Goal: Transaction & Acquisition: Purchase product/service

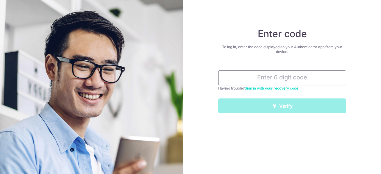
click at [276, 72] on input "text" at bounding box center [282, 78] width 128 height 15
click at [281, 81] on input "text" at bounding box center [282, 78] width 128 height 15
type input "8"
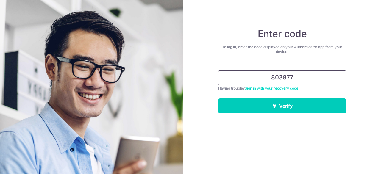
type input "803877"
click at [218, 98] on button "Verify" at bounding box center [282, 105] width 128 height 15
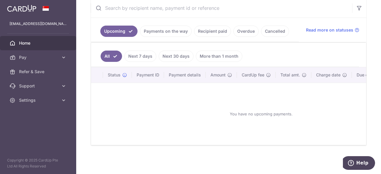
scroll to position [88, 0]
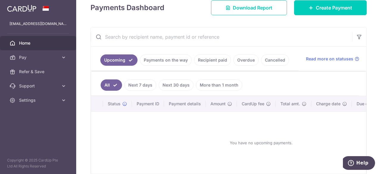
click at [171, 62] on link "Payments on the way" at bounding box center [166, 59] width 52 height 11
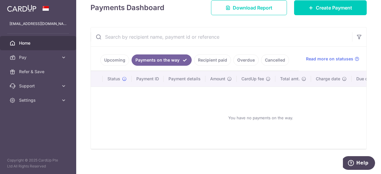
click at [124, 60] on link "Upcoming" at bounding box center [114, 59] width 29 height 11
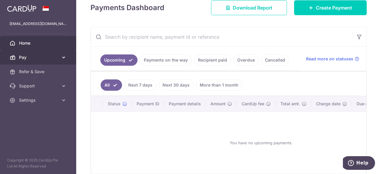
click at [66, 59] on icon at bounding box center [64, 57] width 6 height 6
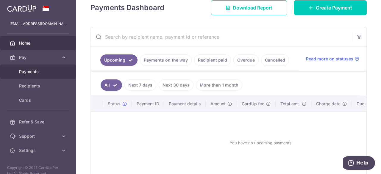
click at [41, 71] on span "Payments" at bounding box center [38, 72] width 39 height 6
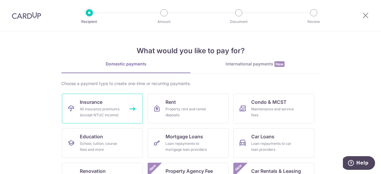
click at [108, 103] on link "Insurance All insurance premiums (except NTUC Income)" at bounding box center [102, 109] width 81 height 30
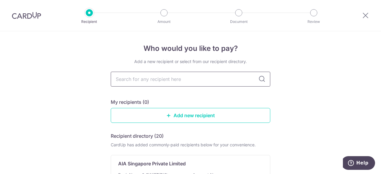
click at [179, 81] on input "text" at bounding box center [190, 79] width 159 height 15
type input "Great"
click at [197, 161] on p "The Great Eastern Life Assurance Co Ltd" at bounding box center [164, 163] width 93 height 7
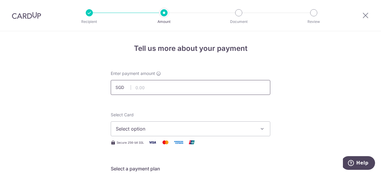
click at [150, 88] on input "text" at bounding box center [190, 87] width 159 height 15
paste input "2,164.00"
click at [228, 123] on button "Select option" at bounding box center [190, 128] width 159 height 15
type input "2,164.00"
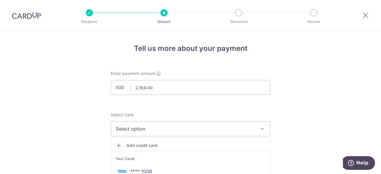
scroll to position [60, 0]
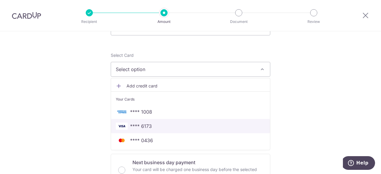
click at [151, 128] on span "**** 6173" at bounding box center [190, 126] width 149 height 7
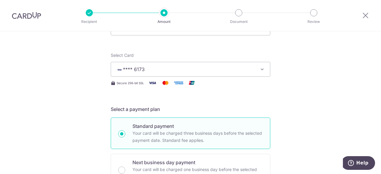
drag, startPoint x: 267, startPoint y: 119, endPoint x: 238, endPoint y: 117, distance: 29.6
click at [267, 119] on div "Standard payment Your card will be charged three business days before the selec…" at bounding box center [190, 134] width 159 height 32
radio input "true"
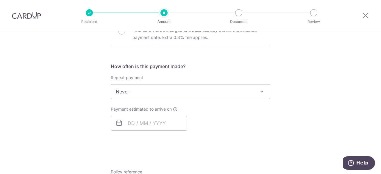
scroll to position [208, 0]
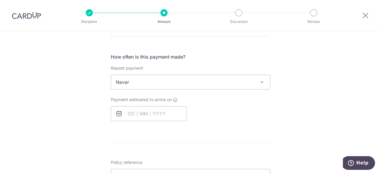
click at [168, 89] on span "Never" at bounding box center [190, 82] width 159 height 15
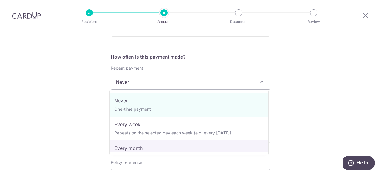
select select "3"
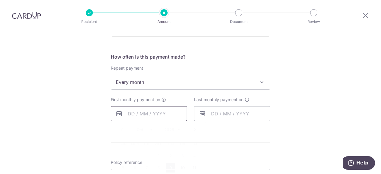
click at [129, 113] on input "text" at bounding box center [149, 113] width 76 height 15
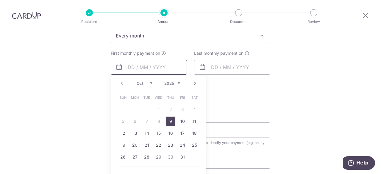
scroll to position [268, 0]
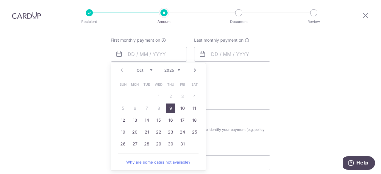
click at [171, 108] on link "9" at bounding box center [171, 109] width 10 height 10
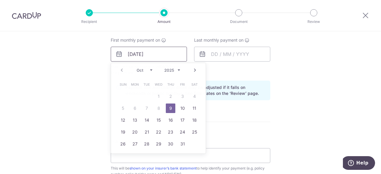
drag, startPoint x: 131, startPoint y: 55, endPoint x: 121, endPoint y: 55, distance: 9.5
click at [121, 55] on input "09/10/2025" at bounding box center [149, 54] width 76 height 15
type input "11/10/2025"
click at [230, 51] on input "text" at bounding box center [232, 54] width 76 height 15
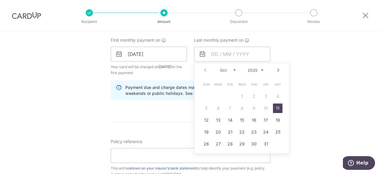
click at [275, 71] on link "Next" at bounding box center [278, 70] width 7 height 7
click at [276, 71] on link "Next" at bounding box center [278, 70] width 7 height 7
click at [215, 120] on link "12" at bounding box center [218, 120] width 10 height 10
type input "12/01/2026"
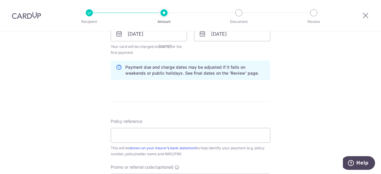
scroll to position [298, 0]
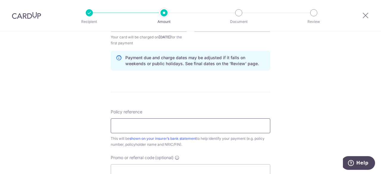
click at [157, 125] on input "Policy reference" at bounding box center [190, 125] width 159 height 15
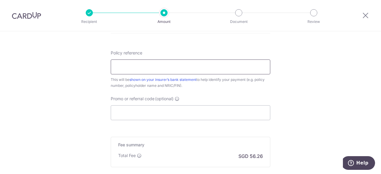
scroll to position [357, 0]
click at [125, 113] on input "Promo or referral code (optional)" at bounding box center [190, 112] width 159 height 15
paste input "REC185"
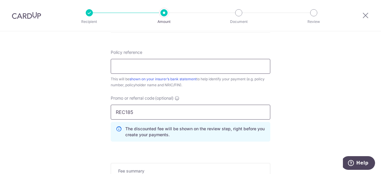
type input "REC185"
drag, startPoint x: 146, startPoint y: 65, endPoint x: 148, endPoint y: 55, distance: 10.0
click at [146, 65] on input "Policy reference" at bounding box center [190, 66] width 159 height 15
click at [124, 68] on input "Policy reference" at bounding box center [190, 66] width 159 height 15
paste input "0212494919 LIM CHIN MENG S9026130D"
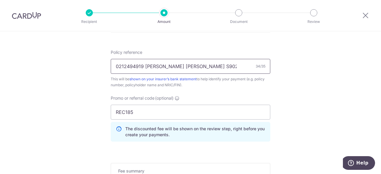
type input "0212494919 LIM CHIN MENG S9026130D"
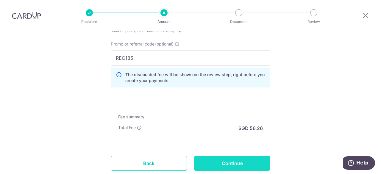
scroll to position [451, 0]
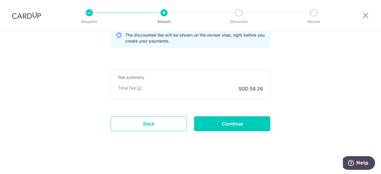
click at [227, 122] on input "Continue" at bounding box center [232, 123] width 76 height 15
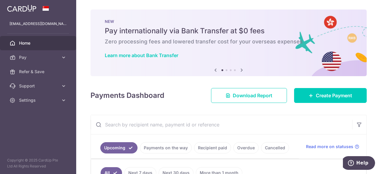
click at [241, 68] on icon at bounding box center [241, 69] width 7 height 7
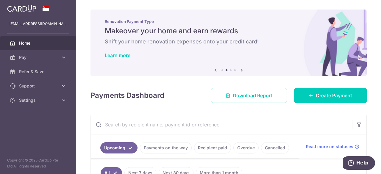
click at [241, 68] on body "lcm902003@hotmail.com Home Pay Payments Recipients Cards Refer & Save Support F…" at bounding box center [190, 87] width 381 height 174
click at [242, 69] on icon at bounding box center [241, 69] width 7 height 7
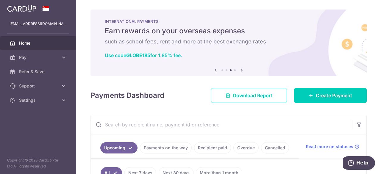
click at [245, 51] on div "INTERNATIONAL PAYMENTS Earn rewards on your overseas expenses such as school fe…" at bounding box center [228, 40] width 276 height 60
click at [241, 69] on icon at bounding box center [241, 69] width 7 height 7
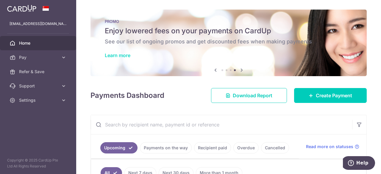
click at [127, 57] on link "Learn more" at bounding box center [118, 55] width 26 height 6
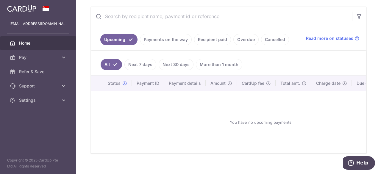
scroll to position [118, 0]
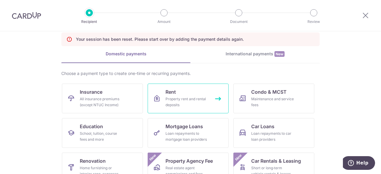
scroll to position [60, 0]
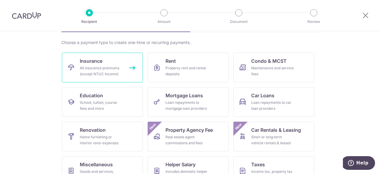
drag, startPoint x: 100, startPoint y: 63, endPoint x: 101, endPoint y: 51, distance: 12.6
click at [100, 63] on span "Insurance" at bounding box center [91, 60] width 23 height 7
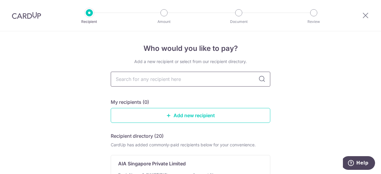
type input "[GEOGRAPHIC_DATA]"
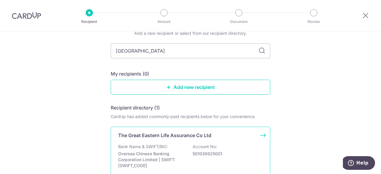
scroll to position [60, 0]
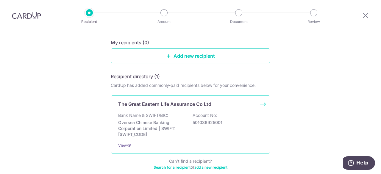
click at [170, 125] on p "Oversea Chinese Banking Corporation Limited | SWIFT: OCBCSGSGXXX" at bounding box center [151, 129] width 67 height 18
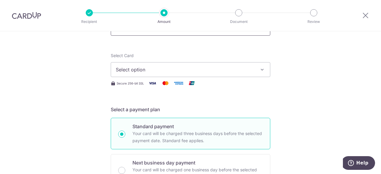
scroll to position [60, 0]
type input "2,164.00"
click at [164, 66] on span "Select option" at bounding box center [185, 69] width 139 height 7
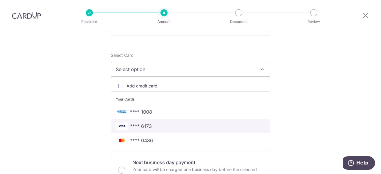
click at [156, 123] on span "**** 6173" at bounding box center [190, 126] width 149 height 7
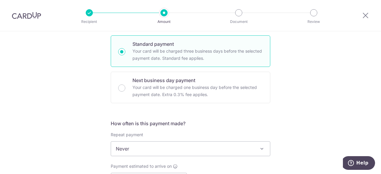
scroll to position [179, 0]
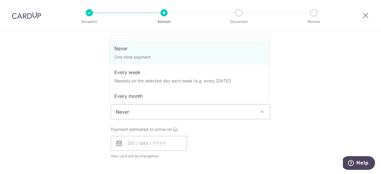
click at [149, 112] on span "Never" at bounding box center [190, 112] width 159 height 14
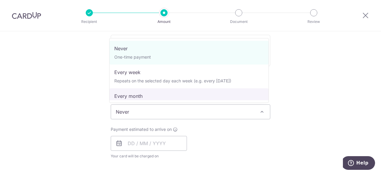
select select "3"
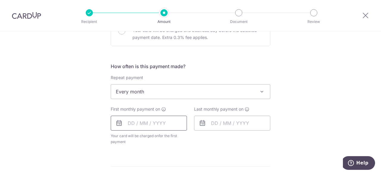
scroll to position [208, 0]
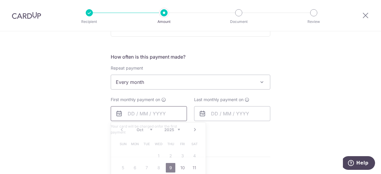
click at [133, 115] on input "text" at bounding box center [149, 113] width 76 height 15
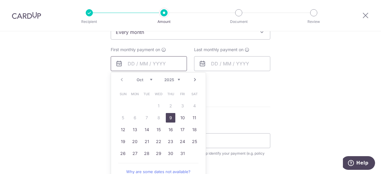
scroll to position [268, 0]
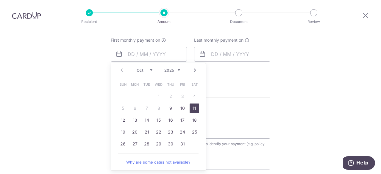
click at [191, 109] on link "11" at bounding box center [195, 109] width 10 height 10
type input "11/10/2025"
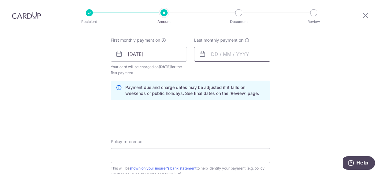
click at [216, 56] on input "text" at bounding box center [232, 54] width 76 height 15
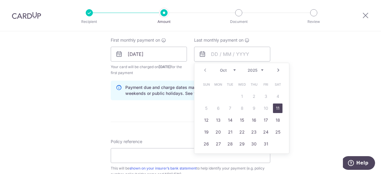
click at [275, 70] on link "Next" at bounding box center [278, 70] width 7 height 7
click at [276, 69] on link "Next" at bounding box center [278, 70] width 7 height 7
click at [276, 70] on link "Next" at bounding box center [278, 70] width 7 height 7
click at [218, 121] on link "12" at bounding box center [218, 120] width 10 height 10
type input "12/01/2026"
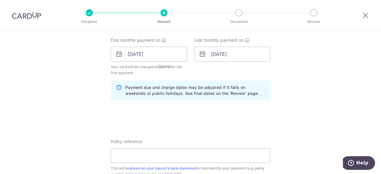
drag, startPoint x: 158, startPoint y: 109, endPoint x: 162, endPoint y: 104, distance: 6.6
click at [159, 109] on form "Enter payment amount SGD 2,164.00 2164.00 Select Card **** 6173 Add credit card…" at bounding box center [190, 53] width 159 height 501
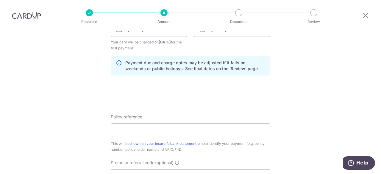
scroll to position [327, 0]
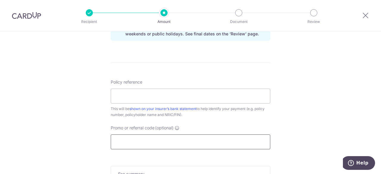
click at [139, 138] on input "Promo or referral code (optional)" at bounding box center [190, 142] width 159 height 15
click at [146, 95] on input "Policy reference" at bounding box center [190, 96] width 159 height 15
paste input "0212494919"
type input "0212494919"
click at [130, 140] on input "Promo or referral code (optional)" at bounding box center [190, 142] width 159 height 15
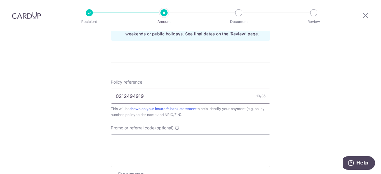
drag, startPoint x: 150, startPoint y: 93, endPoint x: 103, endPoint y: 96, distance: 47.1
click at [152, 98] on input "Policy reference" at bounding box center [190, 96] width 159 height 15
paste input "0212494919 LIM CHIN MENG S9026130D"
type input "0212494919 LIM CHIN MENG S9026130D"
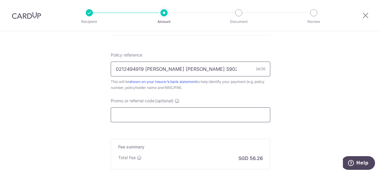
scroll to position [357, 0]
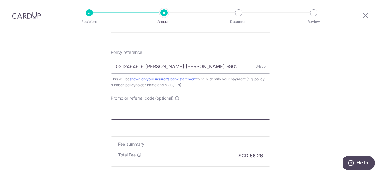
click at [144, 107] on input "Promo or referral code (optional)" at bounding box center [190, 112] width 159 height 15
paste input "REC185"
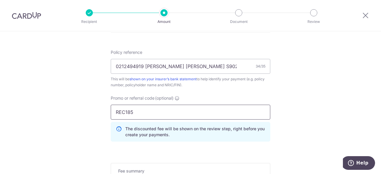
type input "REC185"
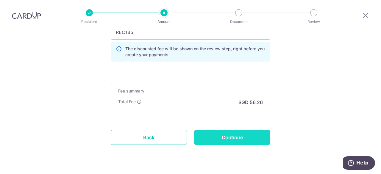
scroll to position [446, 0]
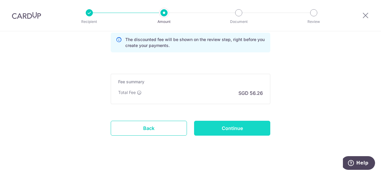
click at [244, 124] on input "Continue" at bounding box center [232, 128] width 76 height 15
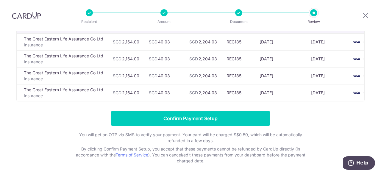
scroll to position [26, 0]
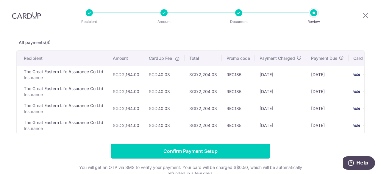
click at [203, 150] on input "Confirm Payment Setup" at bounding box center [190, 151] width 159 height 15
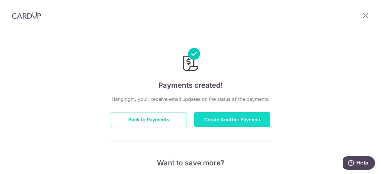
click at [219, 119] on button "Create Another Payment" at bounding box center [232, 119] width 76 height 15
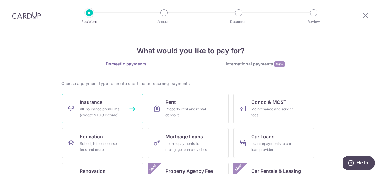
click at [86, 111] on div "All insurance premiums (except NTUC Income)" at bounding box center [101, 112] width 43 height 12
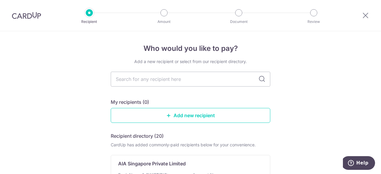
type input "[GEOGRAPHIC_DATA]"
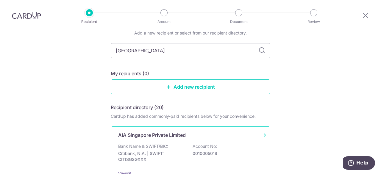
scroll to position [52, 0]
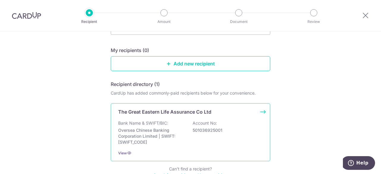
click at [156, 131] on p "Oversea Chinese Banking Corporation Limited | SWIFT: [SWIFT_CODE]" at bounding box center [151, 136] width 67 height 18
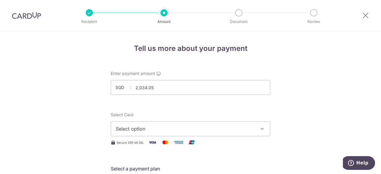
click at [166, 127] on span "Select option" at bounding box center [185, 128] width 139 height 7
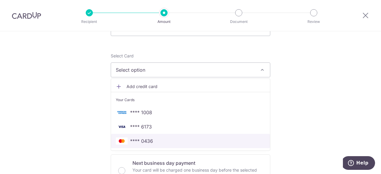
scroll to position [60, 0]
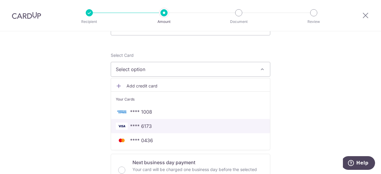
click at [151, 129] on span "**** 6173" at bounding box center [190, 126] width 149 height 7
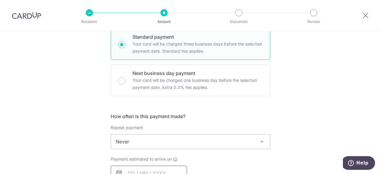
scroll to position [208, 0]
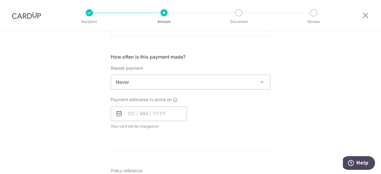
click at [146, 84] on span "Never" at bounding box center [190, 82] width 159 height 14
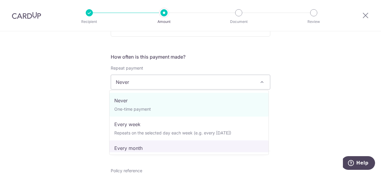
drag, startPoint x: 138, startPoint y: 146, endPoint x: 142, endPoint y: 135, distance: 11.6
select select "3"
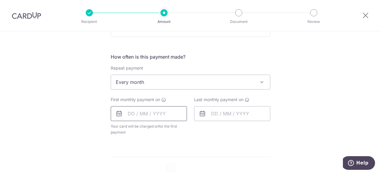
click at [130, 118] on input "text" at bounding box center [149, 113] width 76 height 15
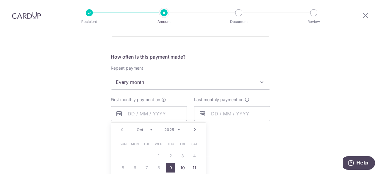
click at [157, 91] on div "How often is this payment made? Repeat payment Never Every week Every month Eve…" at bounding box center [190, 96] width 159 height 87
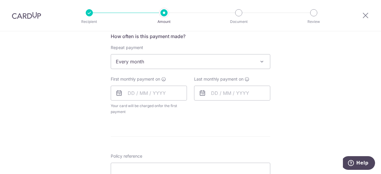
scroll to position [238, 0]
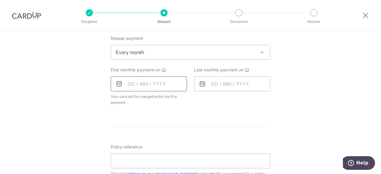
drag, startPoint x: 149, startPoint y: 84, endPoint x: 153, endPoint y: 84, distance: 3.9
click at [149, 84] on input "text" at bounding box center [149, 83] width 76 height 15
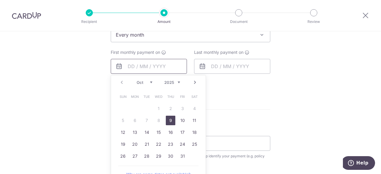
scroll to position [268, 0]
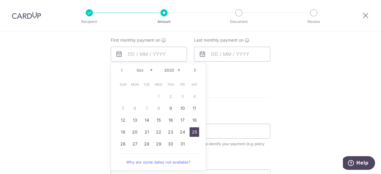
click at [192, 131] on link "25" at bounding box center [195, 132] width 10 height 10
type input "25/10/2025"
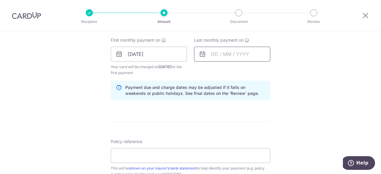
click at [217, 53] on input "text" at bounding box center [232, 54] width 76 height 15
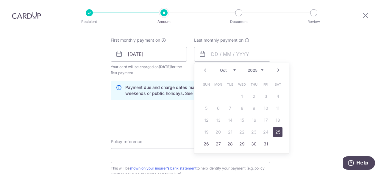
click at [277, 70] on link "Next" at bounding box center [278, 70] width 7 height 7
click at [202, 143] on link "25" at bounding box center [206, 144] width 10 height 10
type input "25/01/2026"
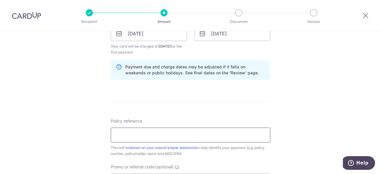
scroll to position [298, 0]
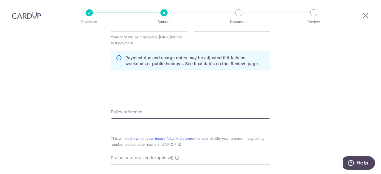
drag, startPoint x: 135, startPoint y: 127, endPoint x: 141, endPoint y: 118, distance: 11.4
click at [135, 127] on input "Policy reference" at bounding box center [190, 125] width 159 height 15
click at [140, 124] on input "Policy reference" at bounding box center [190, 125] width 159 height 15
paste input "0242161292 LIM CHIN MENG S9026130D"
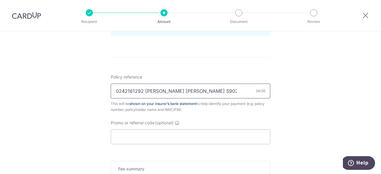
scroll to position [357, 0]
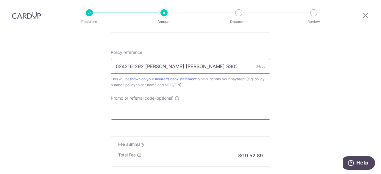
type input "0242161292 LIM CHIN MENG S9026130D"
click at [133, 105] on input "Promo or referral code (optional)" at bounding box center [190, 112] width 159 height 15
click at [140, 112] on input "Promo or referral code (optional)" at bounding box center [190, 112] width 159 height 15
paste input "REC185"
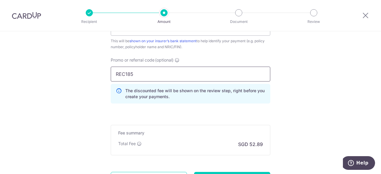
scroll to position [417, 0]
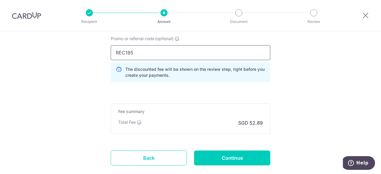
type input "REC185"
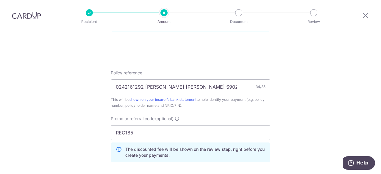
scroll to position [327, 0]
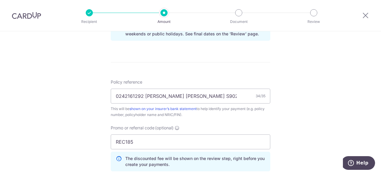
click at [295, 92] on div "Tell us more about your payment Enter payment amount SGD 2,034.05 2034.05 Selec…" at bounding box center [190, 1] width 381 height 595
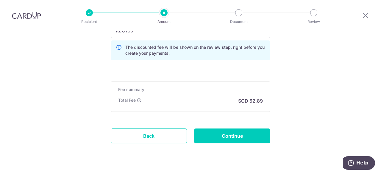
scroll to position [451, 0]
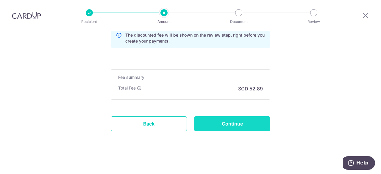
click at [242, 126] on input "Continue" at bounding box center [232, 123] width 76 height 15
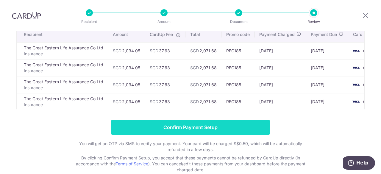
scroll to position [60, 0]
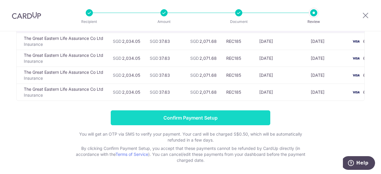
click at [187, 120] on input "Confirm Payment Setup" at bounding box center [190, 117] width 159 height 15
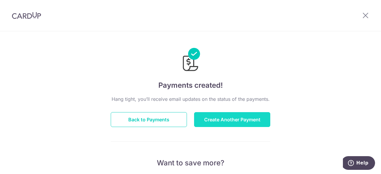
click at [226, 123] on button "Create Another Payment" at bounding box center [232, 119] width 76 height 15
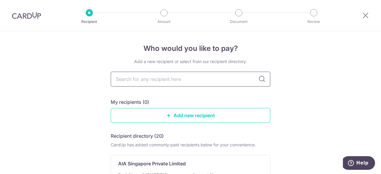
drag, startPoint x: 183, startPoint y: 84, endPoint x: 184, endPoint y: 78, distance: 5.7
click at [184, 84] on input "text" at bounding box center [190, 79] width 159 height 15
type input "[GEOGRAPHIC_DATA]"
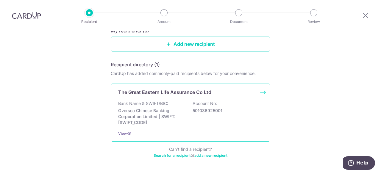
scroll to position [60, 0]
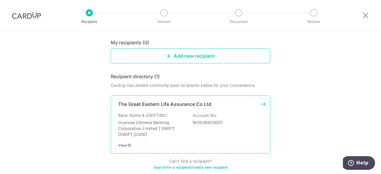
click at [172, 119] on div "Bank Name & SWIFT/BIC: Oversea Chinese Banking Corporation Limited | SWIFT: [SW…" at bounding box center [190, 124] width 145 height 25
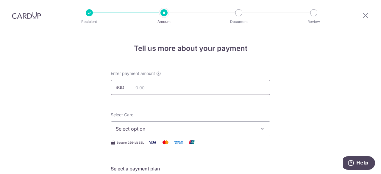
click at [150, 88] on input "text" at bounding box center [190, 87] width 159 height 15
paste input "1,032.64"
click at [235, 114] on div "Select Card Select option Add credit card Your Cards **** 1008 **** 6173 **** 0…" at bounding box center [190, 124] width 159 height 24
type input "1,032.64"
click at [193, 129] on span "Select option" at bounding box center [185, 128] width 139 height 7
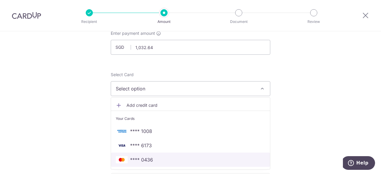
scroll to position [60, 0]
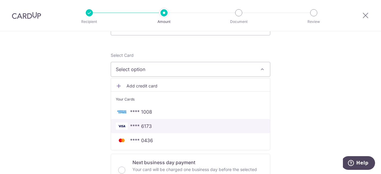
click at [146, 129] on span "**** 6173" at bounding box center [141, 126] width 22 height 7
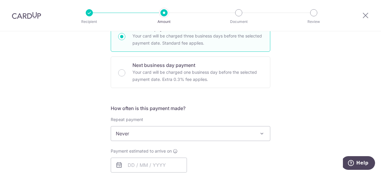
scroll to position [179, 0]
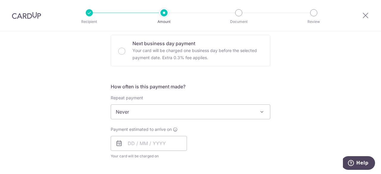
click at [157, 112] on span "Never" at bounding box center [190, 112] width 159 height 14
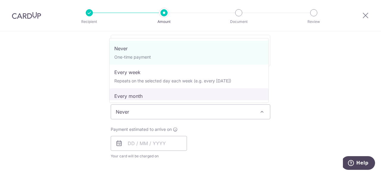
select select "3"
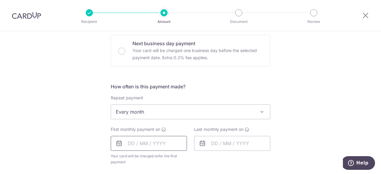
click at [132, 143] on input "text" at bounding box center [149, 143] width 76 height 15
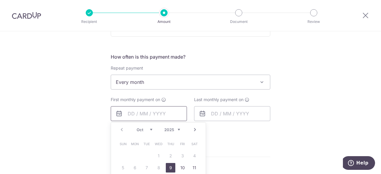
click at [148, 107] on input "text" at bounding box center [149, 113] width 76 height 15
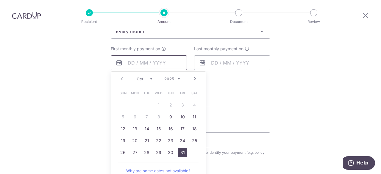
scroll to position [268, 0]
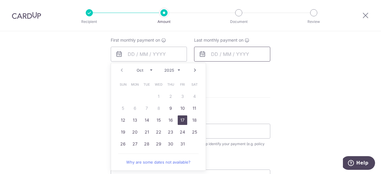
click at [183, 119] on link "17" at bounding box center [183, 120] width 10 height 10
type input "17/10/2025"
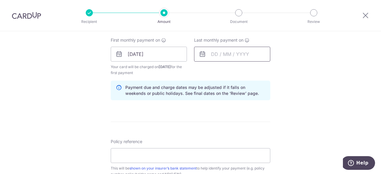
click at [231, 51] on input "text" at bounding box center [232, 54] width 76 height 15
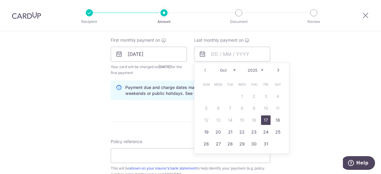
click at [275, 68] on link "Next" at bounding box center [278, 70] width 7 height 7
click at [276, 69] on link "Next" at bounding box center [278, 70] width 7 height 7
click at [206, 132] on link "18" at bounding box center [206, 132] width 10 height 10
type input "18/01/2026"
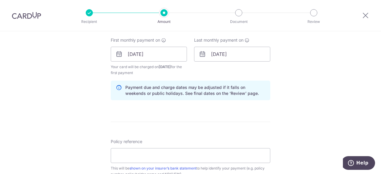
click at [156, 120] on form "Enter payment amount SGD 1,032.64 1032.64 Select Card **** 6173 Add credit card…" at bounding box center [190, 53] width 159 height 501
click at [134, 153] on input "Policy reference" at bounding box center [190, 155] width 159 height 15
paste input "0212494901 LIM CHIN MENG S9026130D"
type input "0212494901 LIM CHIN MENG S9026130D"
click at [182, 127] on form "Enter payment amount SGD 1,032.64 1032.64 Select Card **** 6173 Add credit card…" at bounding box center [190, 53] width 159 height 501
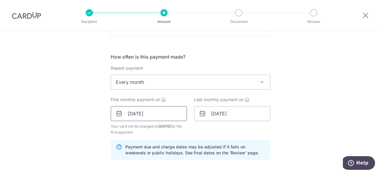
scroll to position [238, 0]
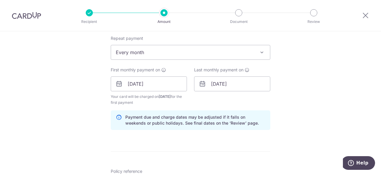
drag, startPoint x: 309, startPoint y: 99, endPoint x: 304, endPoint y: 98, distance: 5.4
click at [309, 99] on div "Tell us more about your payment Enter payment amount SGD 1,032.64 1032.64 Selec…" at bounding box center [190, 77] width 381 height 569
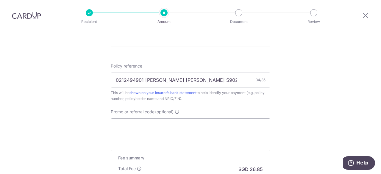
scroll to position [357, 0]
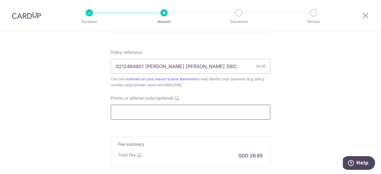
click at [221, 108] on input "Promo or referral code (optional)" at bounding box center [190, 112] width 159 height 15
click at [146, 114] on input "Promo or referral code (optional)" at bounding box center [190, 112] width 159 height 15
paste input "REC185"
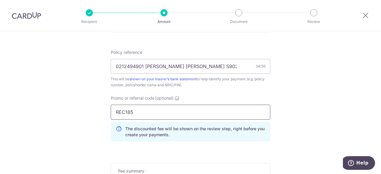
type input "REC185"
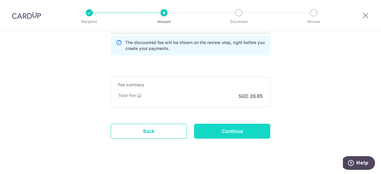
scroll to position [446, 0]
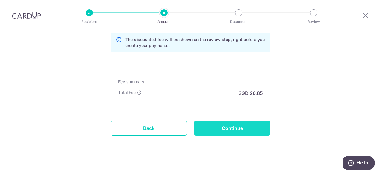
click at [238, 128] on input "Continue" at bounding box center [232, 128] width 76 height 15
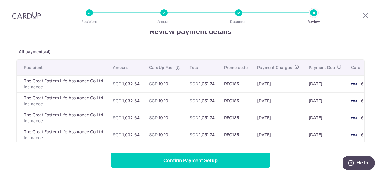
scroll to position [30, 0]
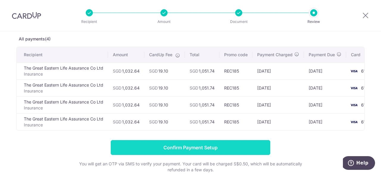
click at [178, 153] on input "Confirm Payment Setup" at bounding box center [190, 147] width 159 height 15
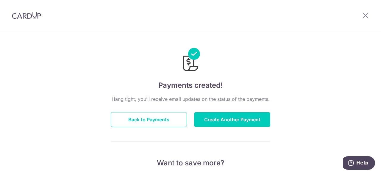
drag, startPoint x: 228, startPoint y: 121, endPoint x: 227, endPoint y: 99, distance: 21.7
click at [228, 121] on button "Create Another Payment" at bounding box center [232, 119] width 76 height 15
